Goal: Navigation & Orientation: Find specific page/section

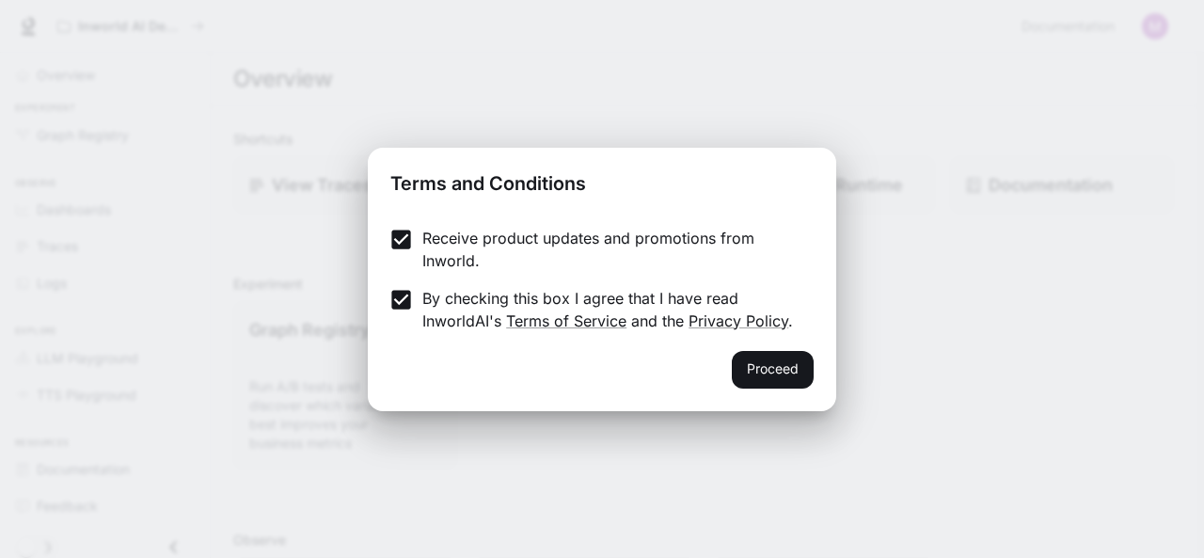
click at [810, 386] on div "Proceed" at bounding box center [602, 381] width 468 height 60
click at [780, 366] on button "Proceed" at bounding box center [773, 370] width 82 height 38
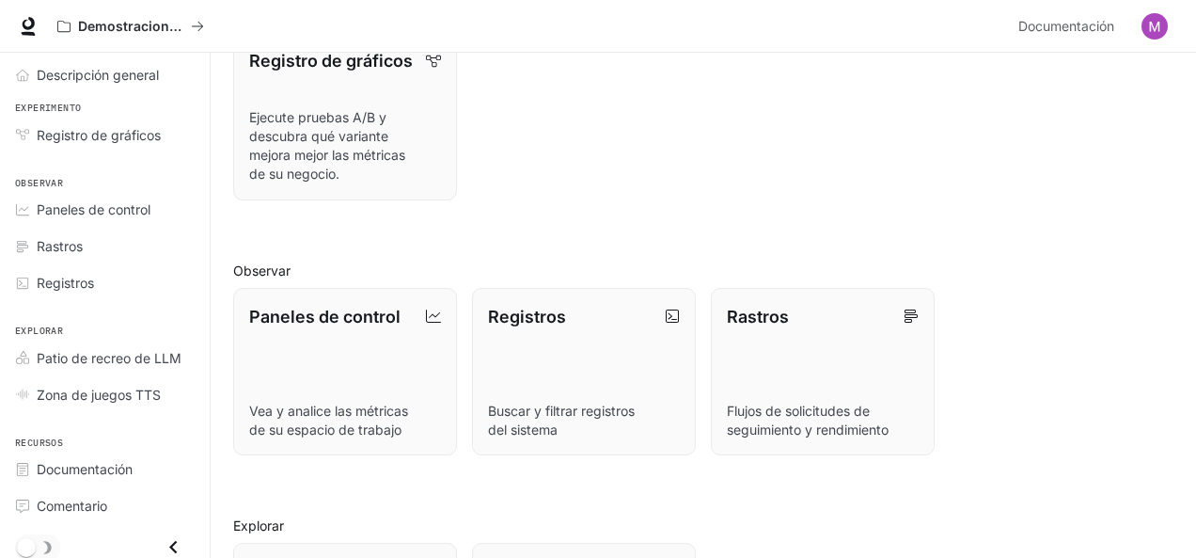
scroll to position [244, 0]
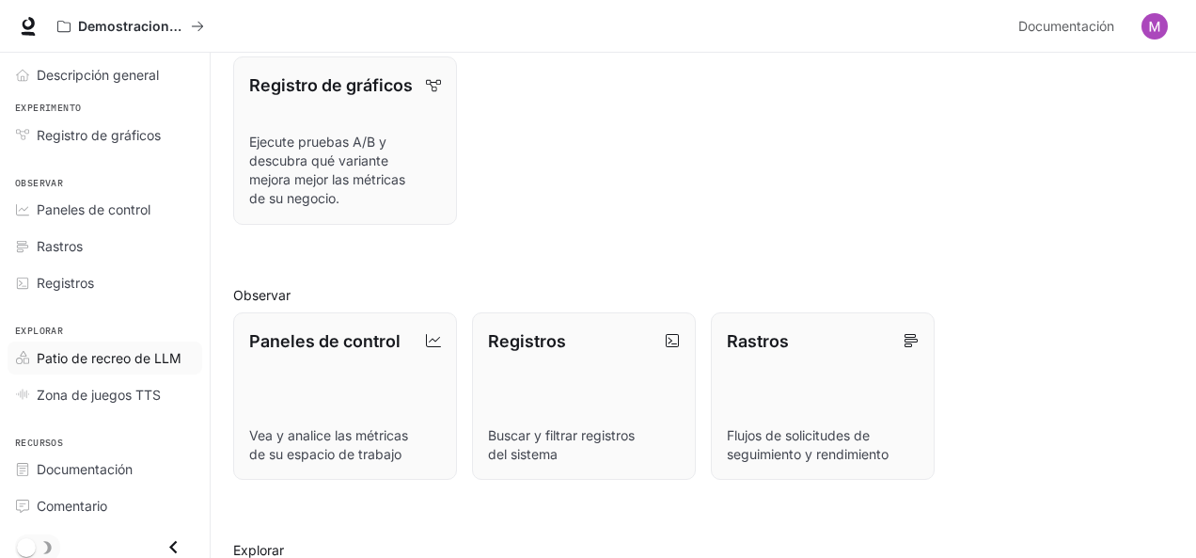
click at [136, 358] on font "Patio de recreo de LLM" at bounding box center [109, 358] width 145 height 16
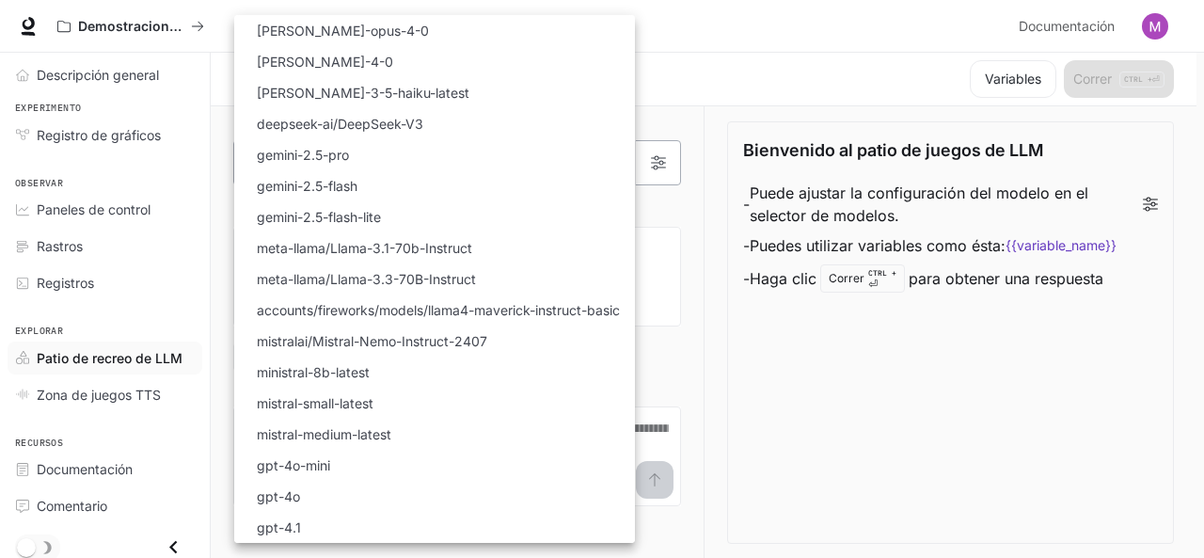
click at [624, 153] on body "Saltar al contenido principal Demostraciones de IA en el mundo Documentación Do…" at bounding box center [602, 279] width 1204 height 559
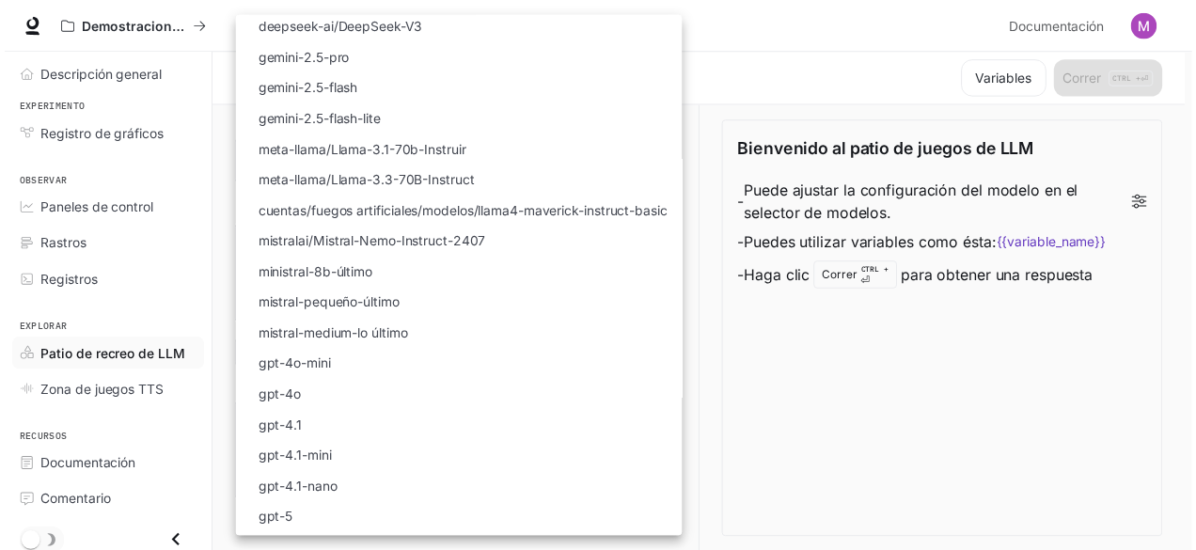
scroll to position [105, 0]
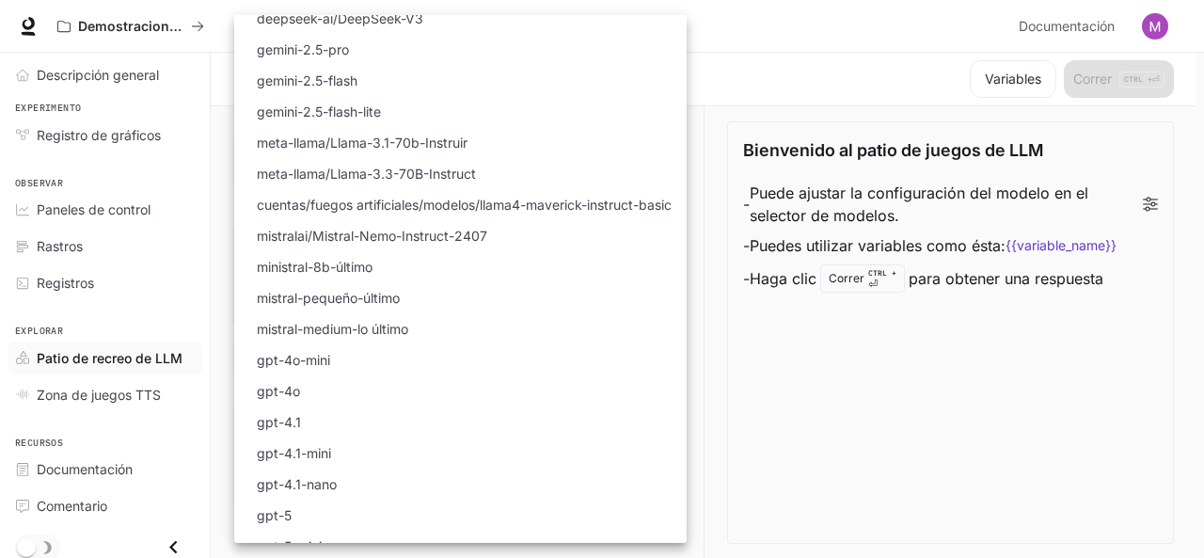
click at [385, 411] on li "gpt-4.1" at bounding box center [460, 421] width 452 height 31
type input "*******"
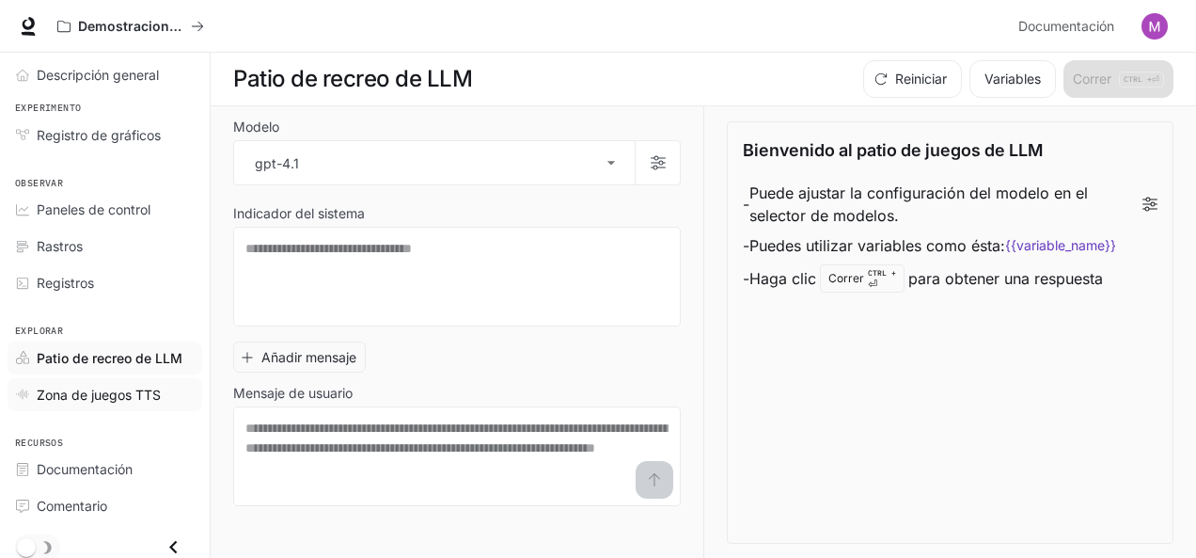
click at [92, 394] on font "Zona de juegos TTS" at bounding box center [99, 394] width 124 height 16
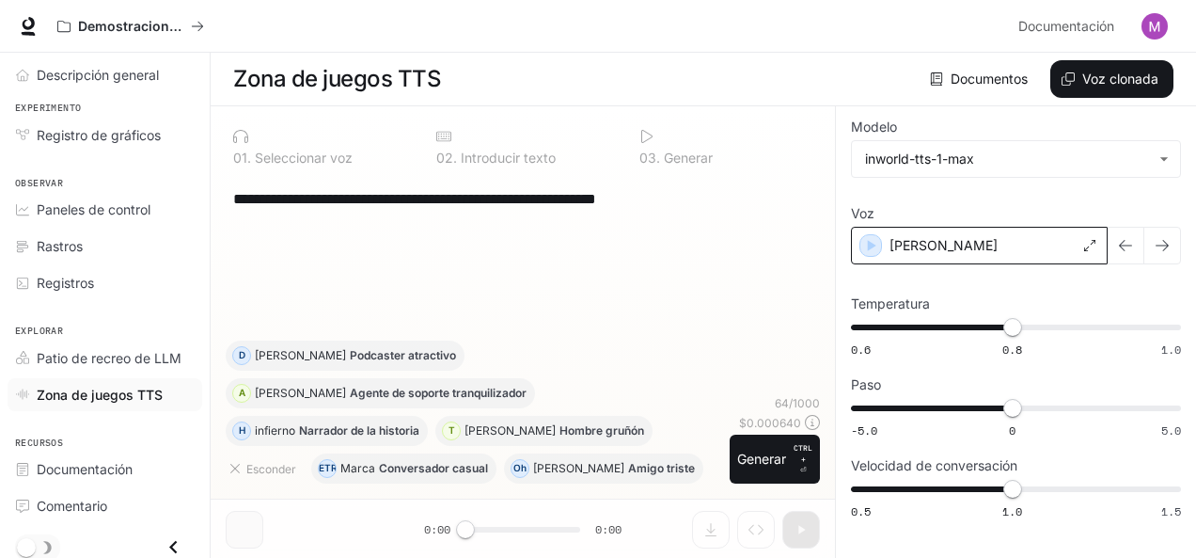
click at [929, 245] on div "[PERSON_NAME]" at bounding box center [979, 246] width 257 height 38
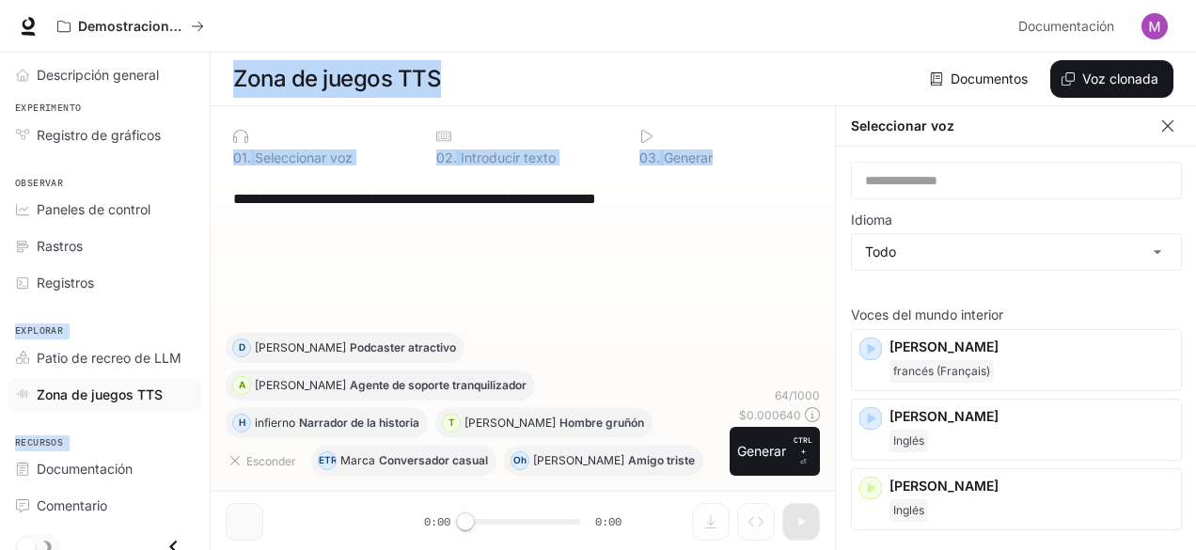
drag, startPoint x: 211, startPoint y: 302, endPoint x: 210, endPoint y: 211, distance: 91.2
click at [210, 211] on div "**********" at bounding box center [598, 275] width 1196 height 551
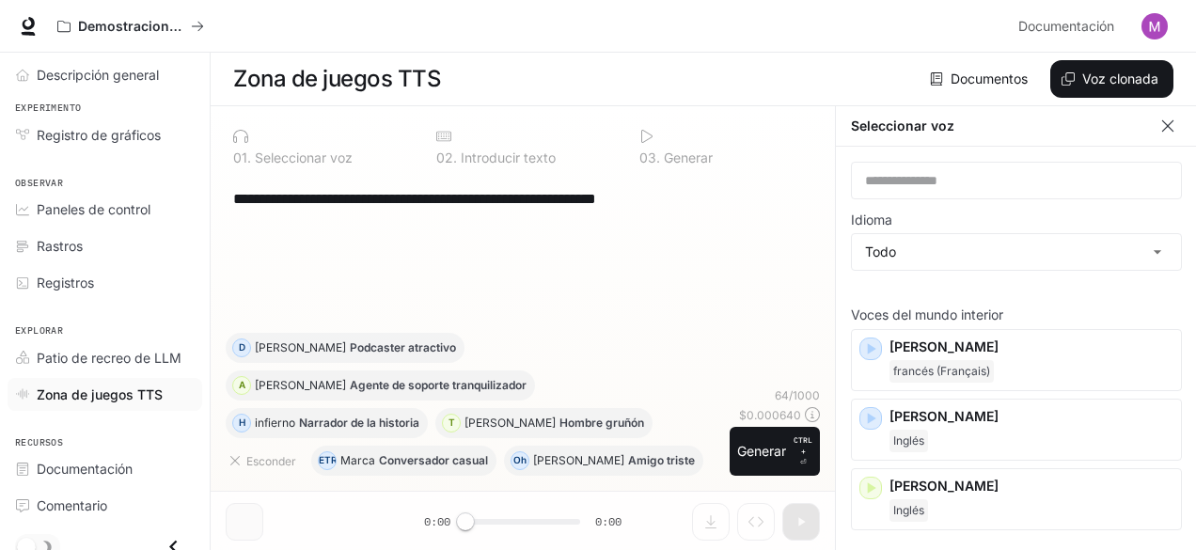
click at [346, 299] on div "**********" at bounding box center [523, 254] width 594 height 157
click at [87, 273] on span "Registros" at bounding box center [65, 283] width 57 height 20
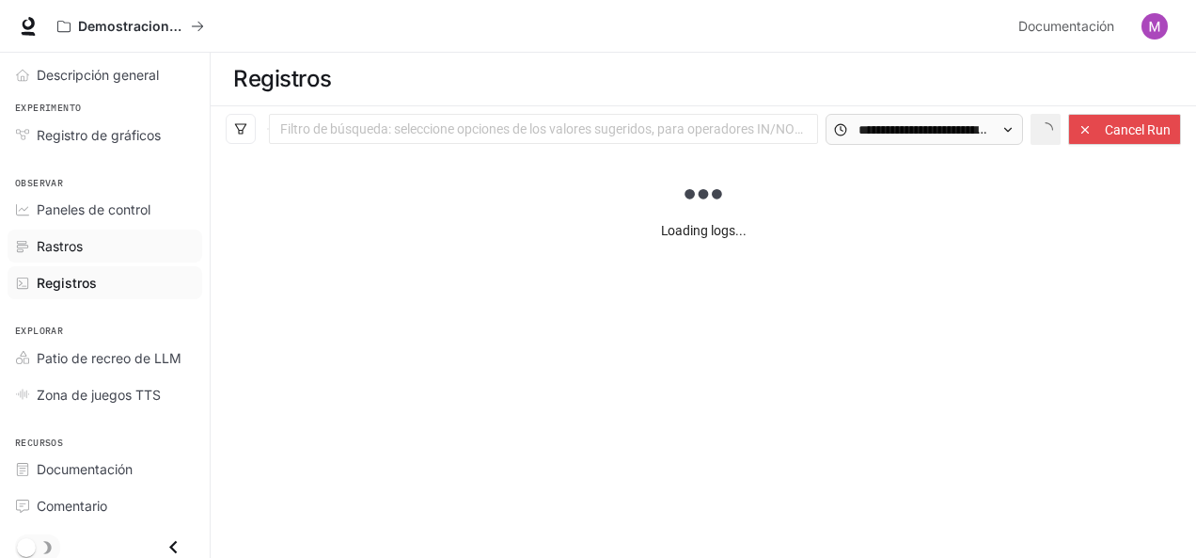
click at [103, 229] on link "Rastros" at bounding box center [105, 245] width 195 height 33
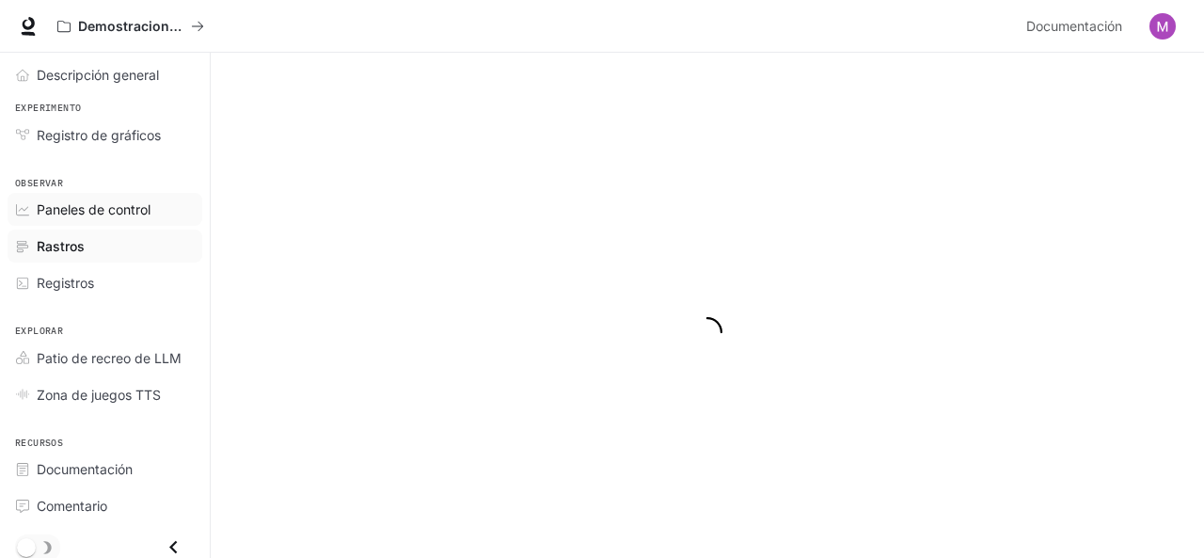
click at [118, 201] on font "Paneles de control" at bounding box center [94, 209] width 114 height 16
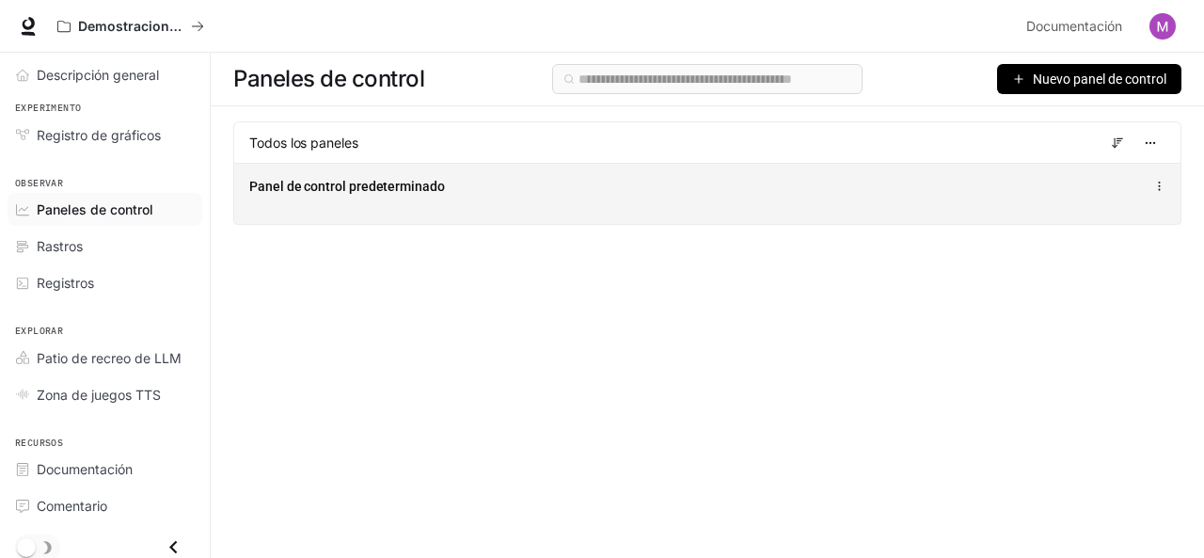
click at [546, 209] on div "Panel de control predeterminado" at bounding box center [707, 193] width 946 height 61
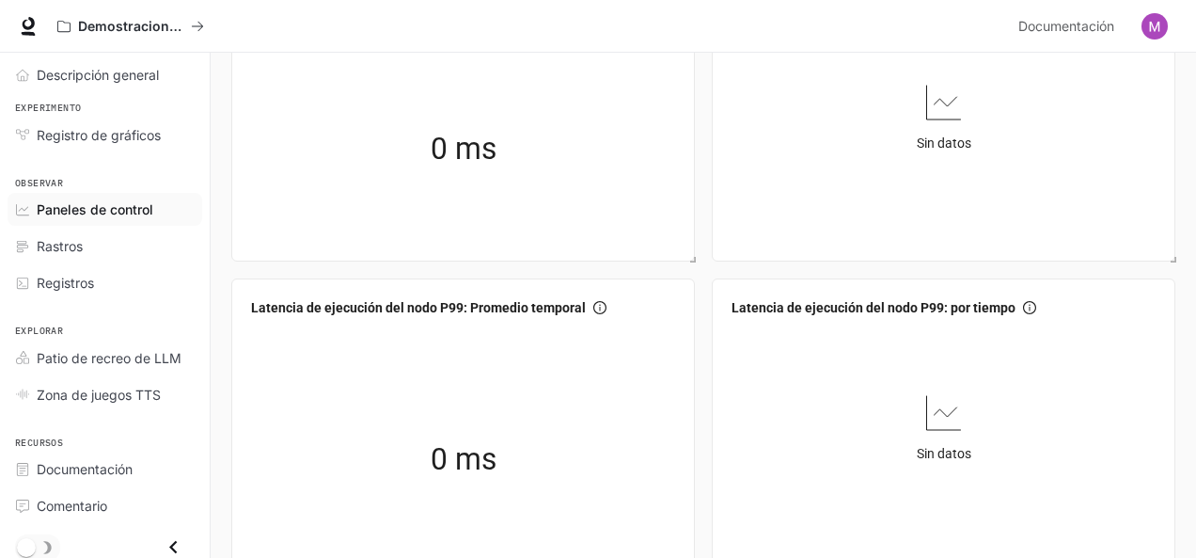
scroll to position [1454, 0]
